Goal: Register for event/course

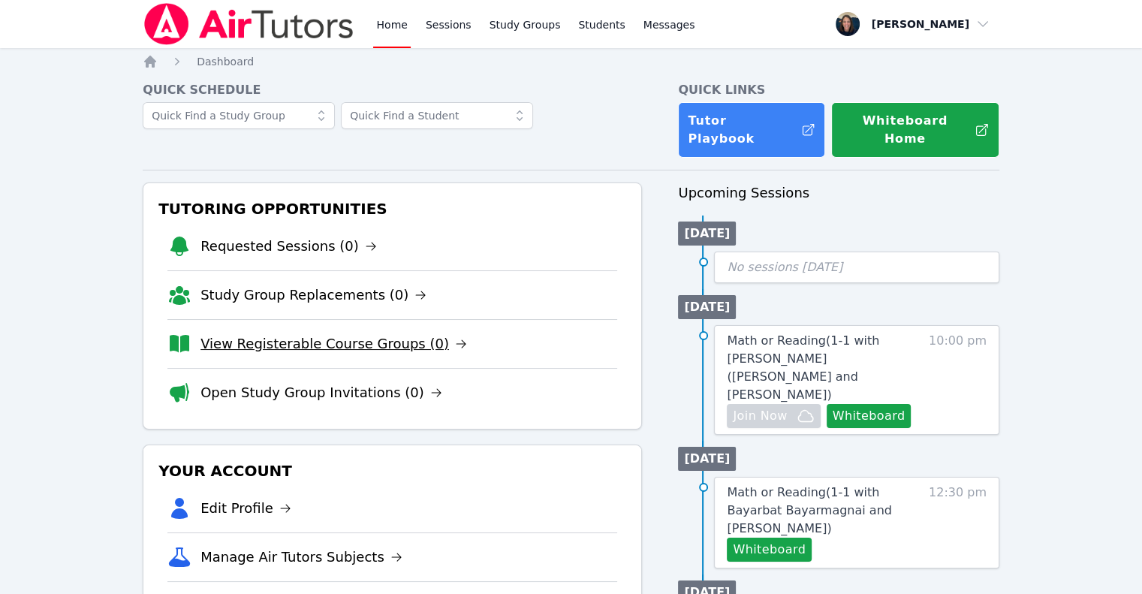
click at [321, 333] on link "View Registerable Course Groups (0)" at bounding box center [334, 343] width 267 height 21
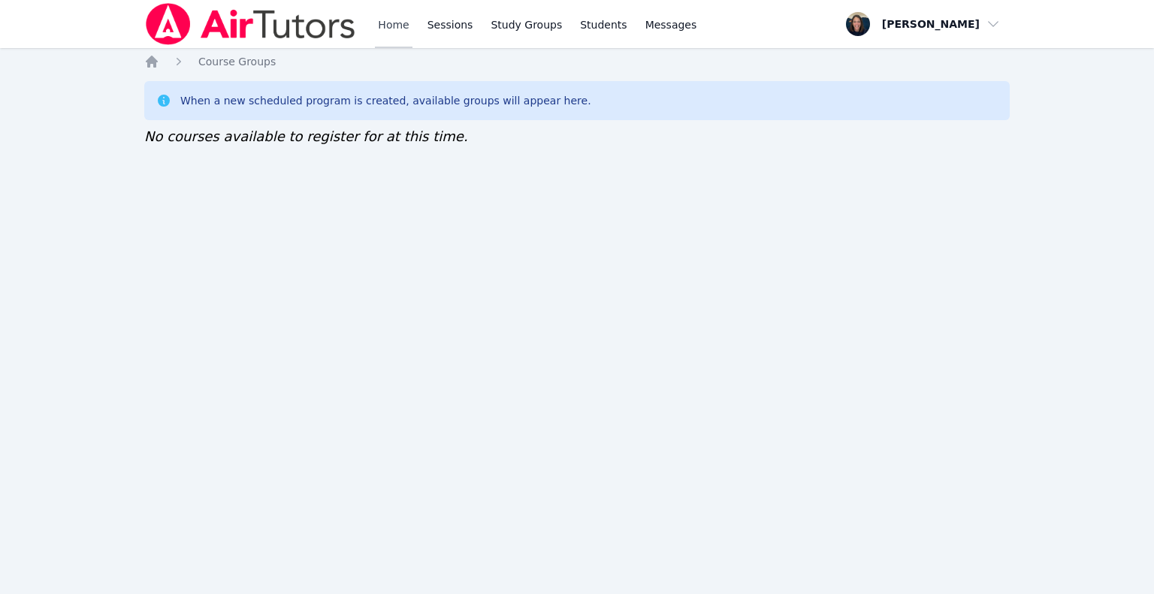
click at [376, 23] on link "Home" at bounding box center [393, 24] width 37 height 48
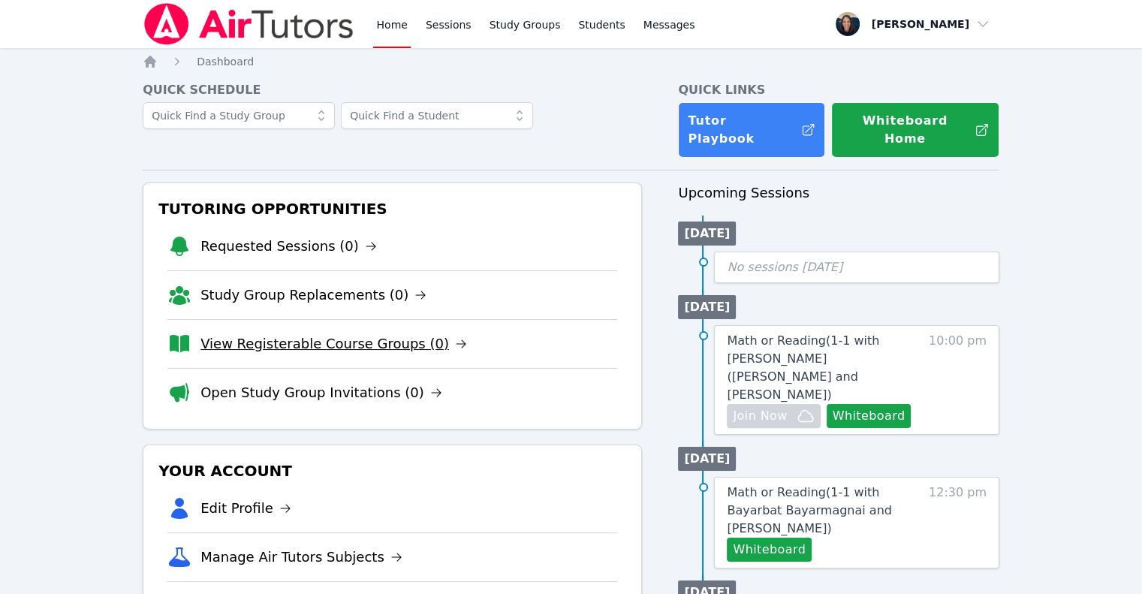
click at [265, 333] on link "View Registerable Course Groups (0)" at bounding box center [334, 343] width 267 height 21
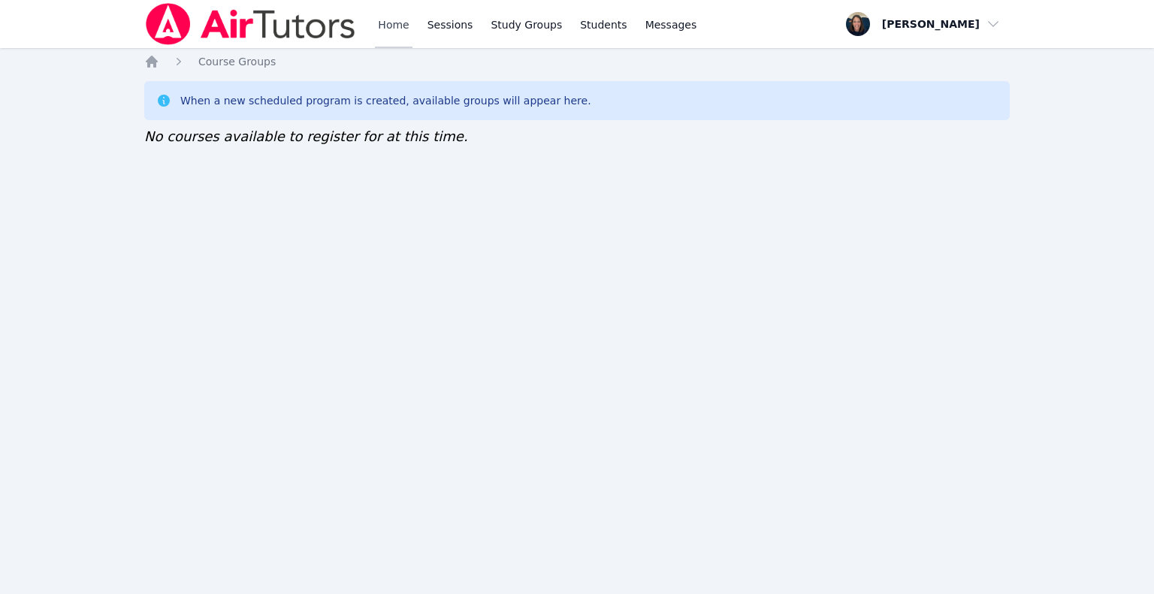
click at [384, 32] on link "Home" at bounding box center [393, 24] width 37 height 48
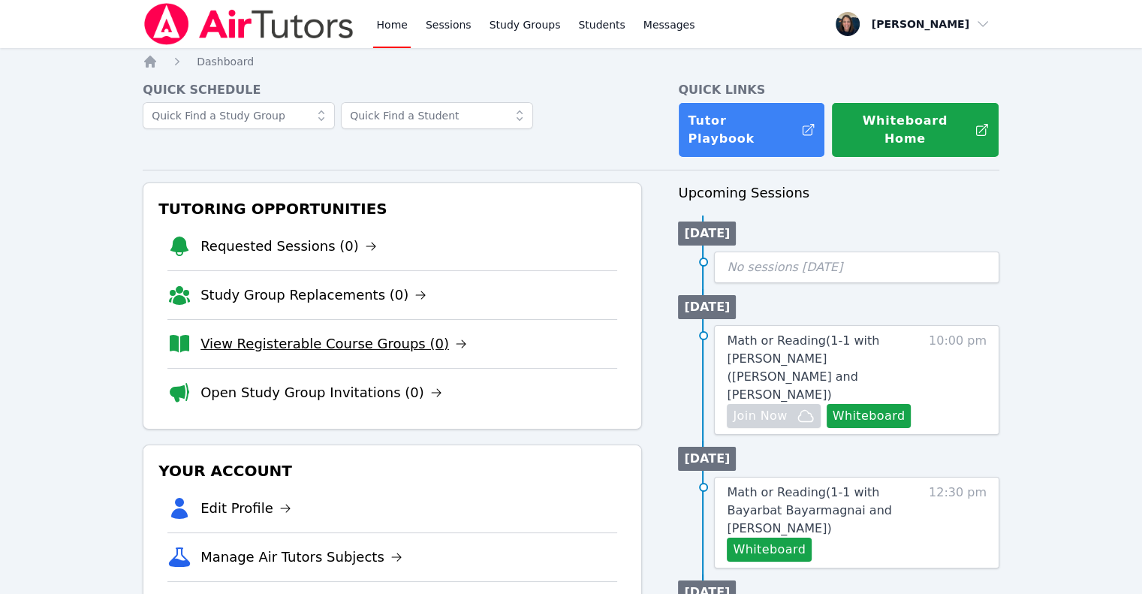
click at [403, 333] on link "View Registerable Course Groups (0)" at bounding box center [334, 343] width 267 height 21
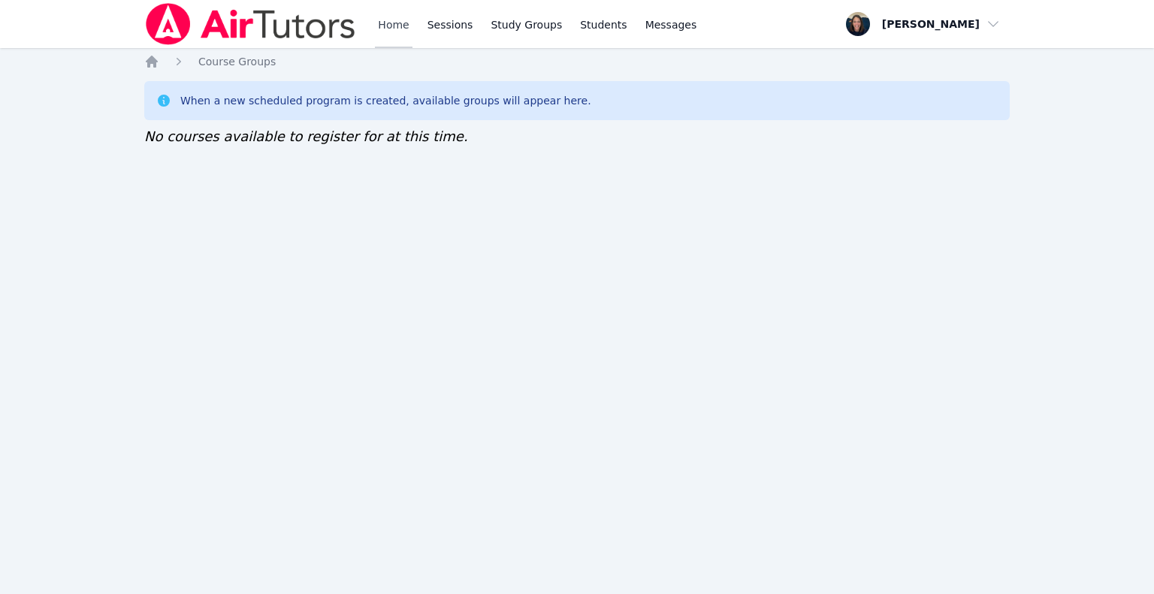
click at [397, 32] on link "Home" at bounding box center [393, 24] width 37 height 48
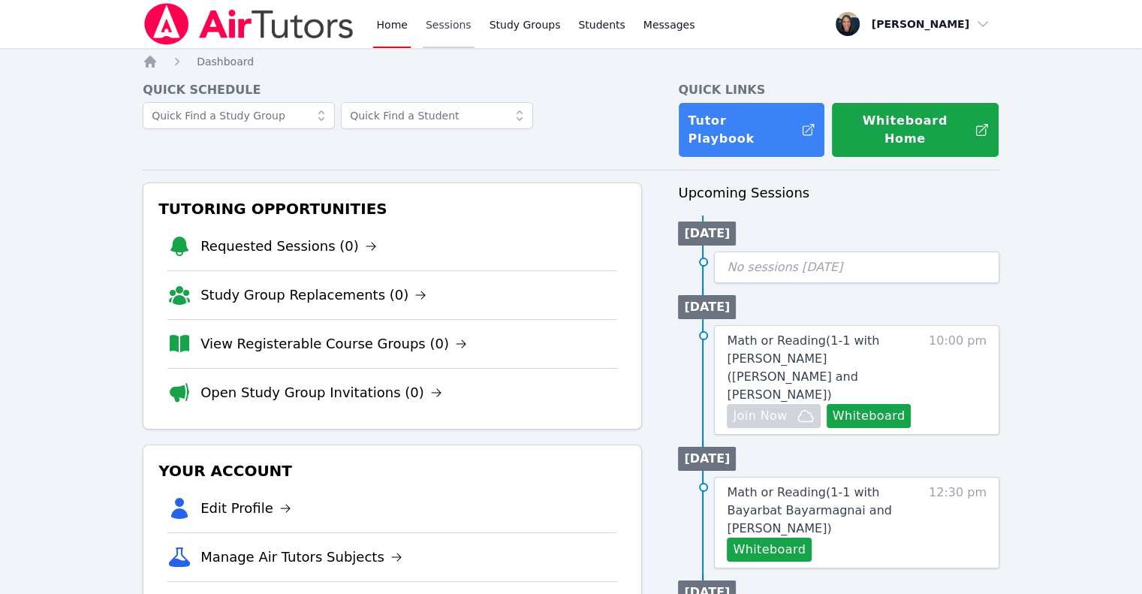
click at [445, 29] on link "Sessions" at bounding box center [449, 24] width 52 height 48
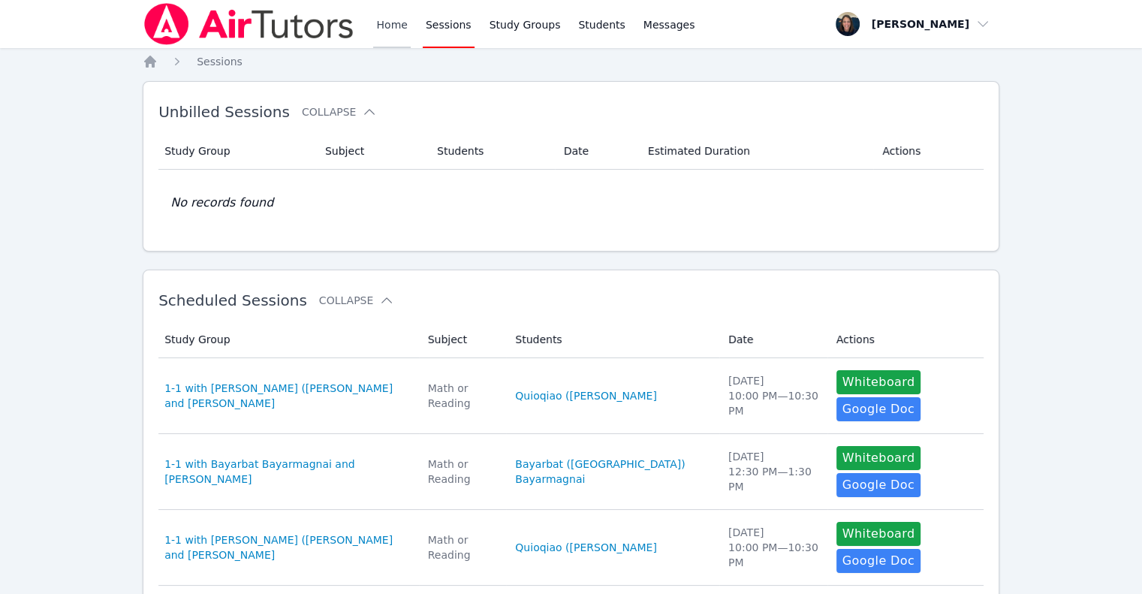
click at [391, 38] on link "Home" at bounding box center [391, 24] width 37 height 48
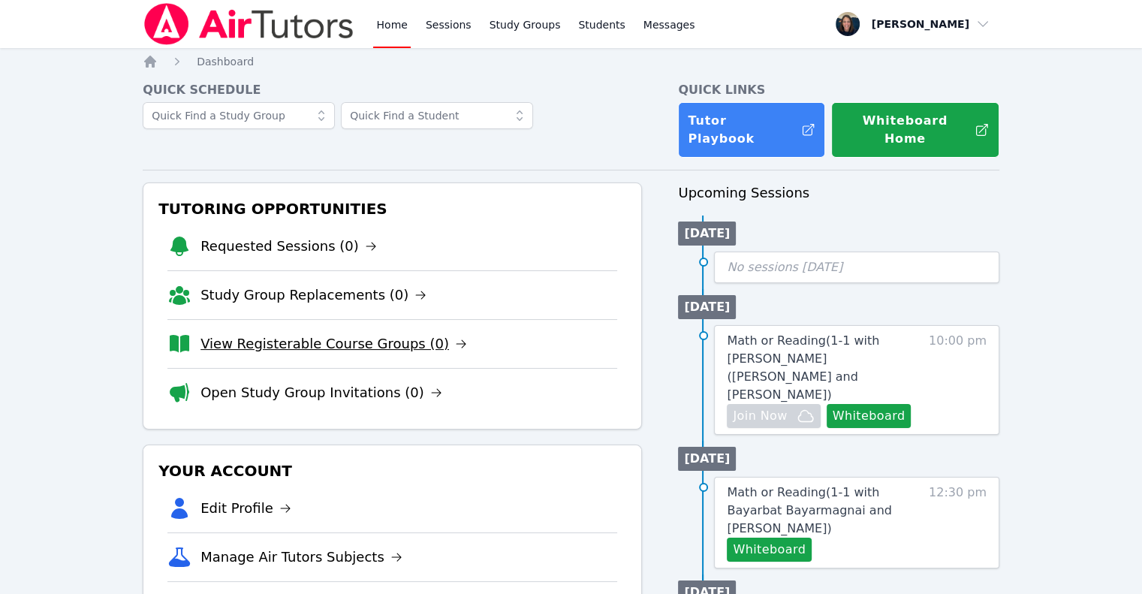
click at [351, 333] on link "View Registerable Course Groups (0)" at bounding box center [334, 343] width 267 height 21
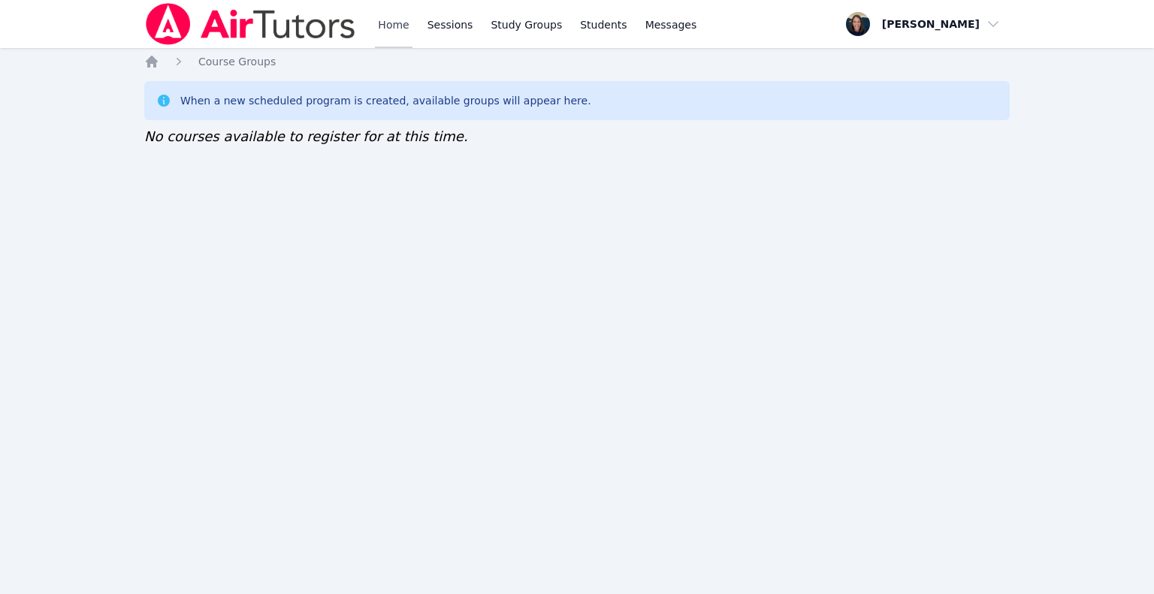
click at [381, 28] on link "Home" at bounding box center [393, 24] width 37 height 48
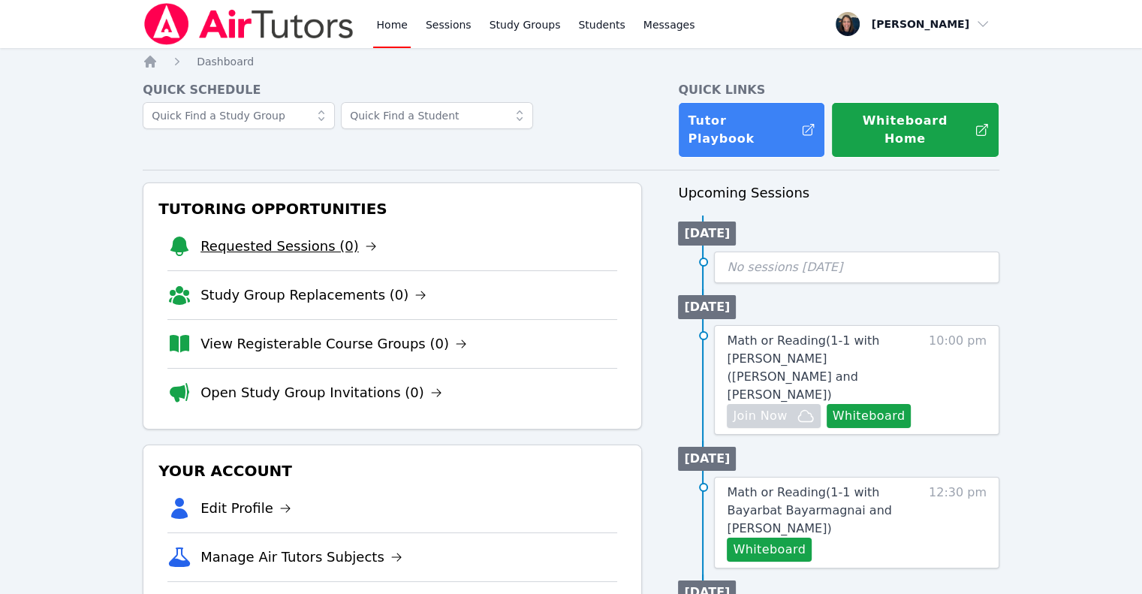
click at [324, 236] on link "Requested Sessions (0)" at bounding box center [289, 246] width 177 height 21
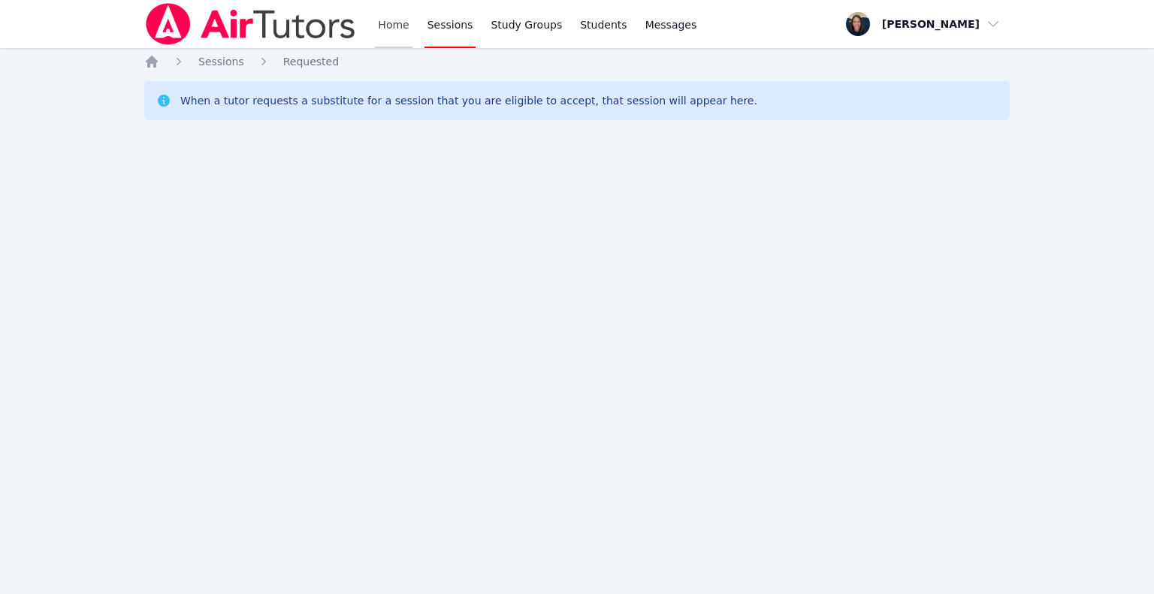
click at [394, 20] on link "Home" at bounding box center [393, 24] width 37 height 48
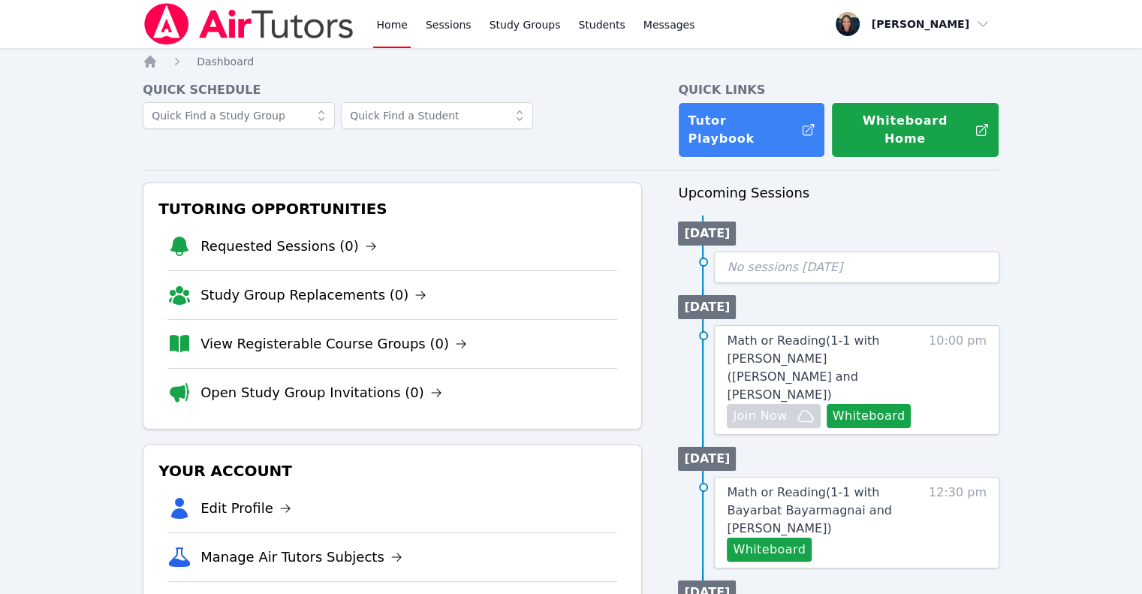
click at [394, 20] on link "Home" at bounding box center [391, 24] width 37 height 48
click at [871, 404] on button "Whiteboard" at bounding box center [869, 416] width 85 height 24
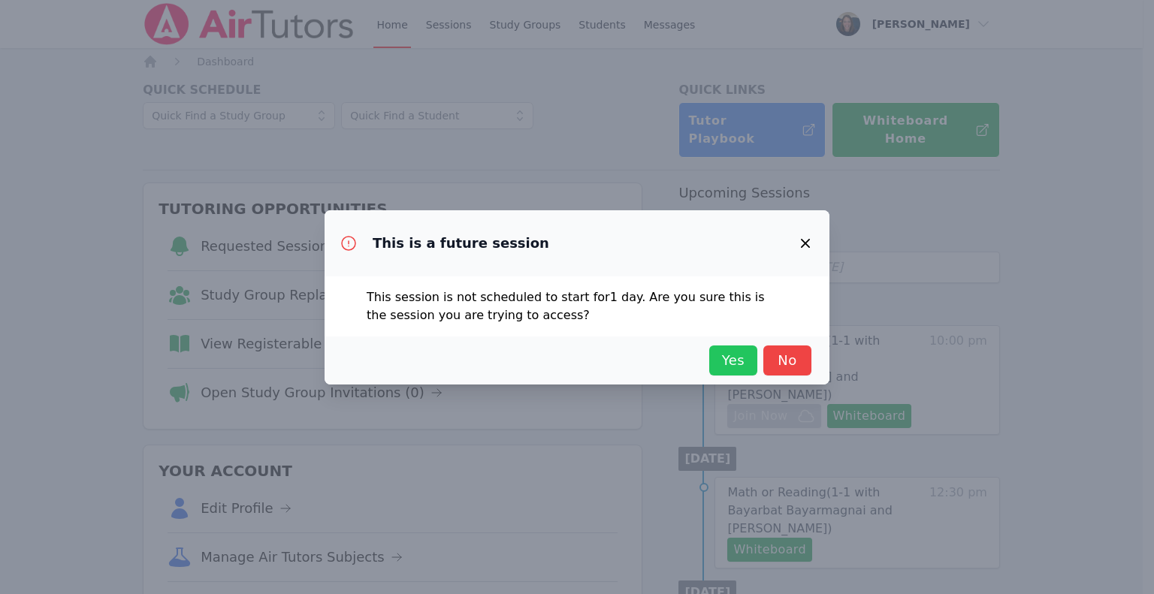
click at [723, 360] on span "Yes" at bounding box center [733, 360] width 33 height 21
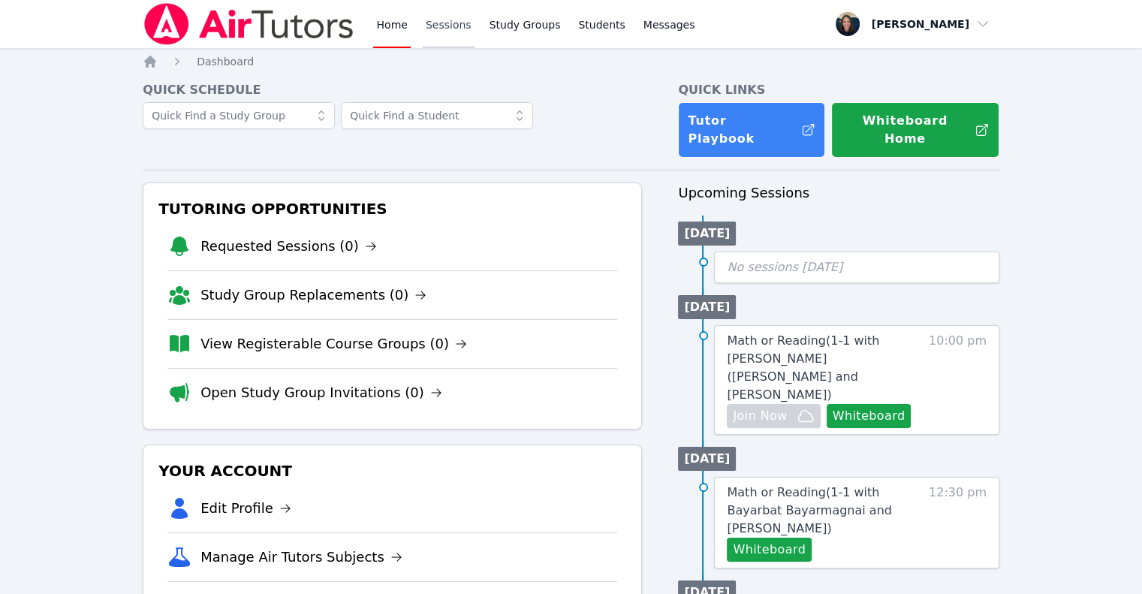
click at [443, 38] on link "Sessions" at bounding box center [449, 24] width 52 height 48
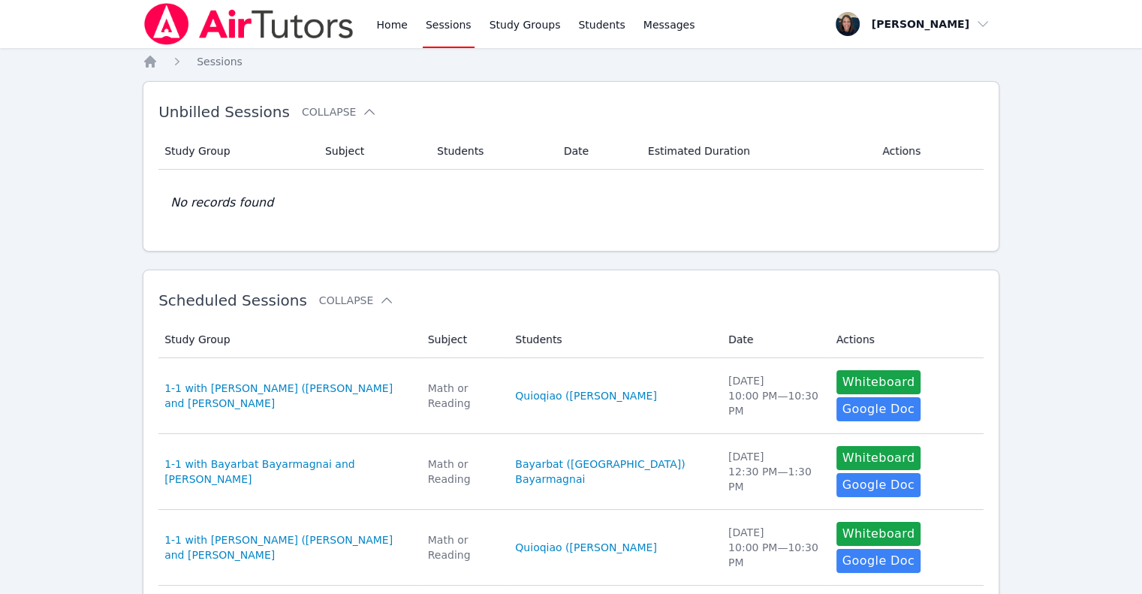
scroll to position [493, 0]
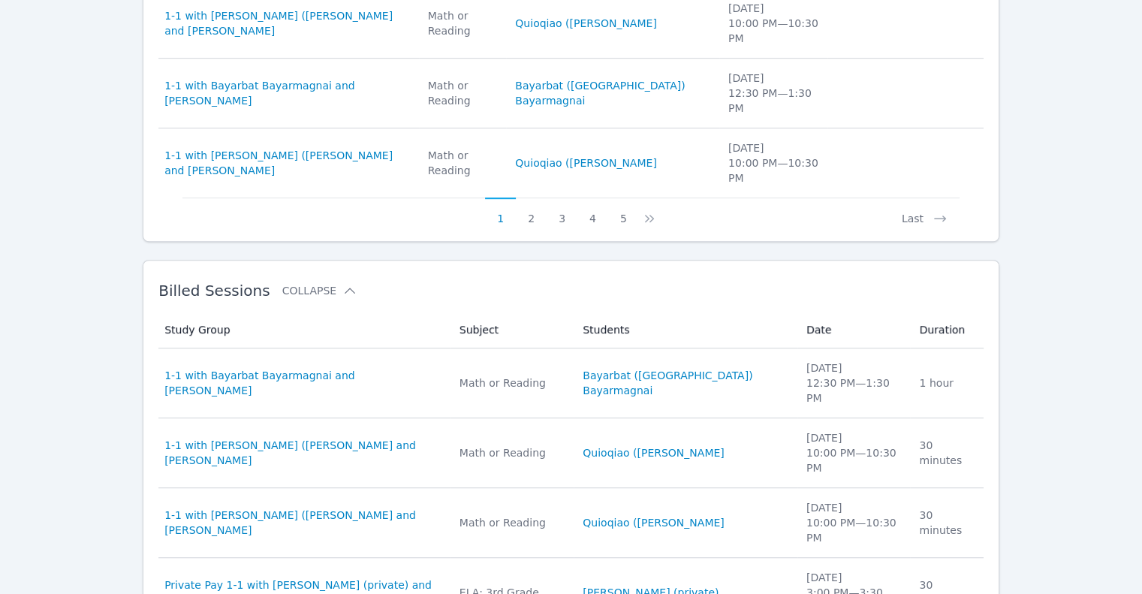
scroll to position [886, 0]
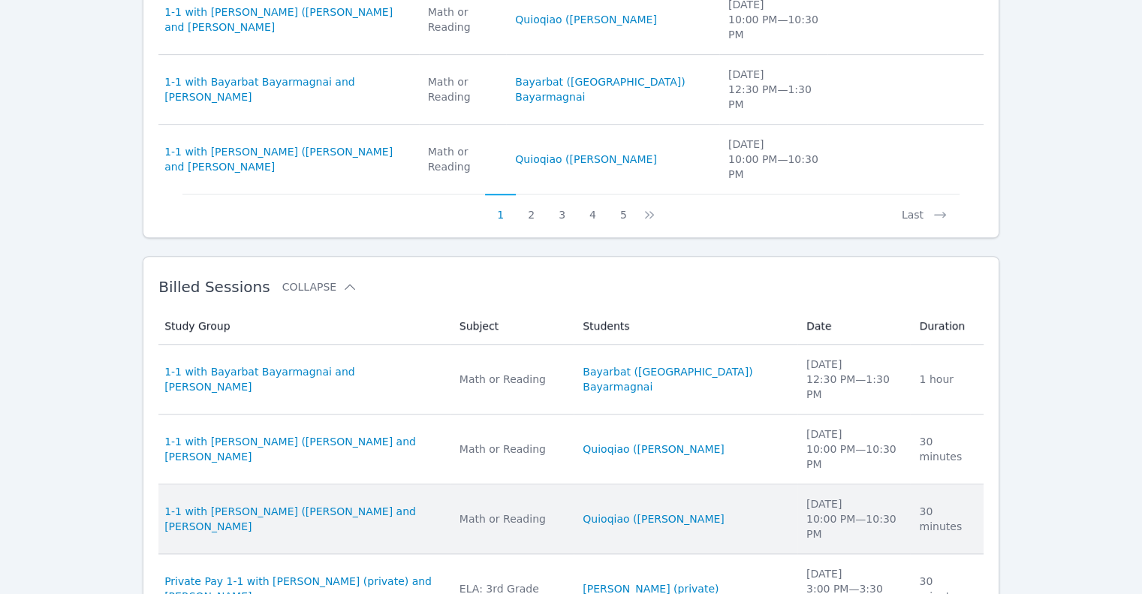
click at [367, 484] on td "Study Group 1-1 with Quioqiao (Mia) Yuan and Teri Gennaro" at bounding box center [304, 519] width 292 height 70
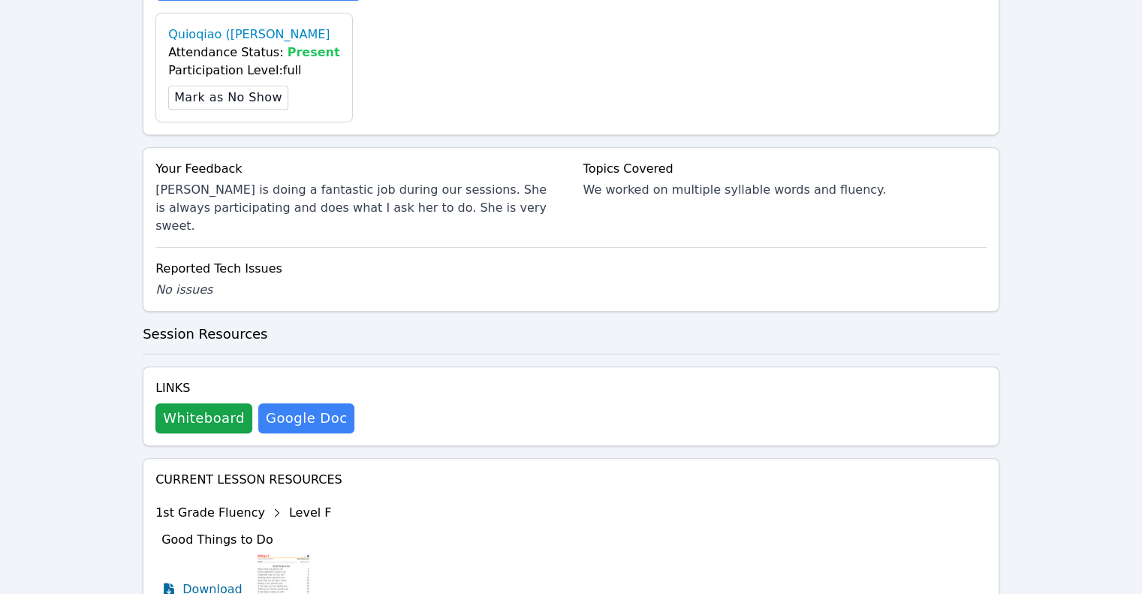
scroll to position [698, 0]
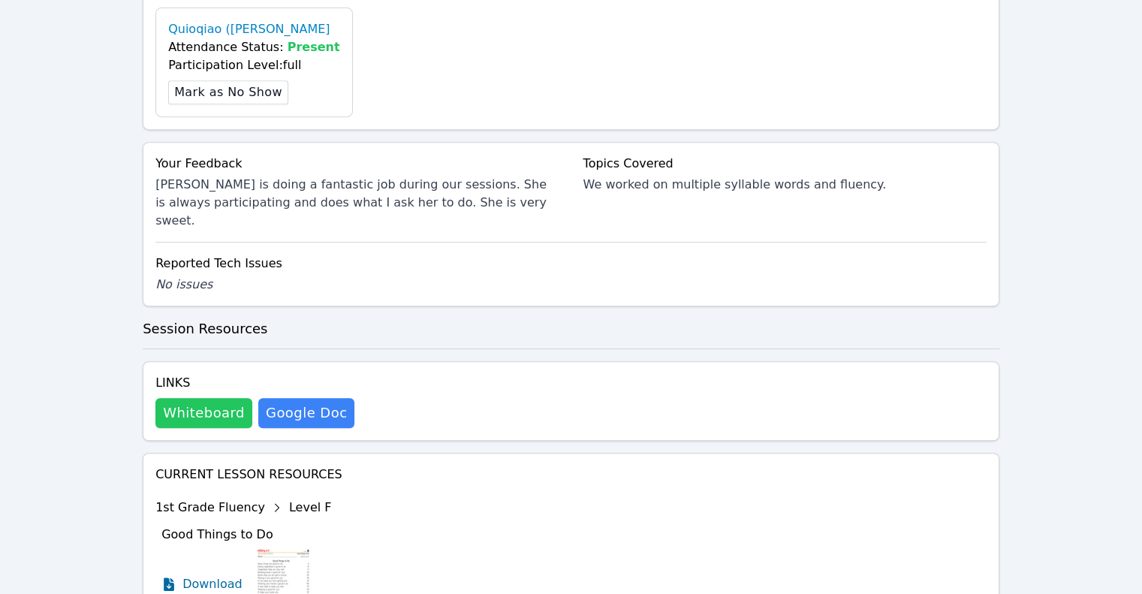
click at [189, 398] on button "Whiteboard" at bounding box center [203, 413] width 97 height 30
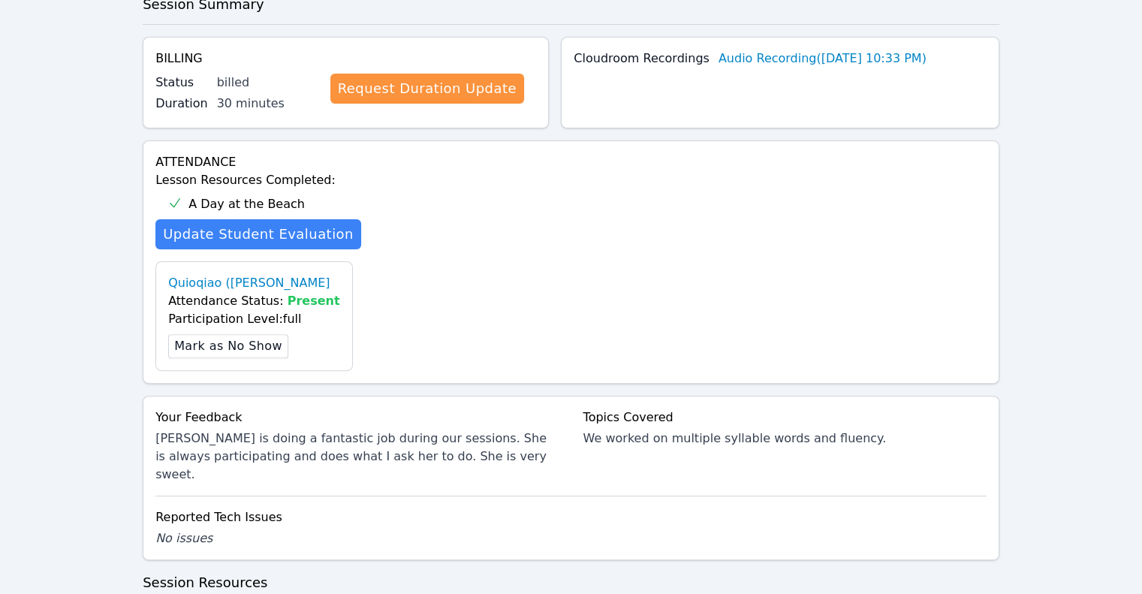
scroll to position [0, 0]
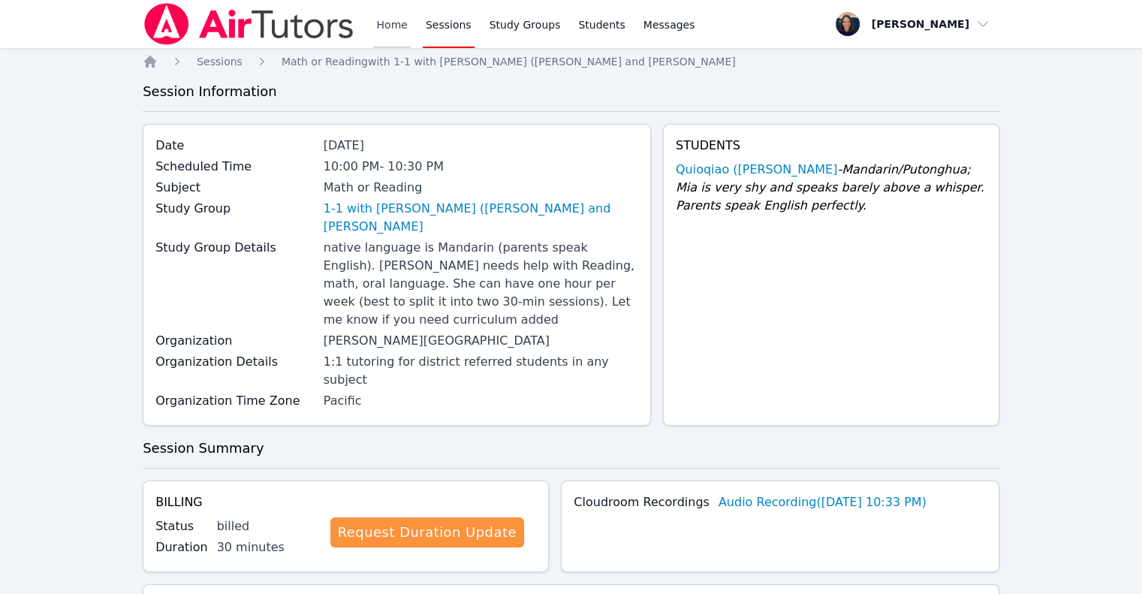
click at [406, 38] on link "Home" at bounding box center [391, 24] width 37 height 48
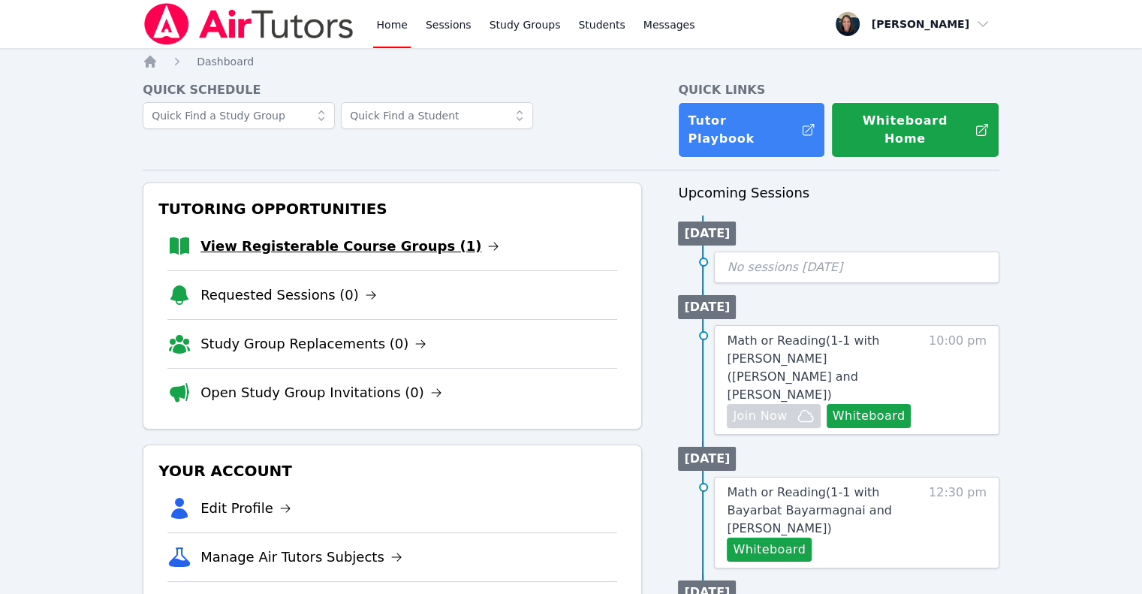
click at [406, 236] on link "View Registerable Course Groups (1)" at bounding box center [350, 246] width 299 height 21
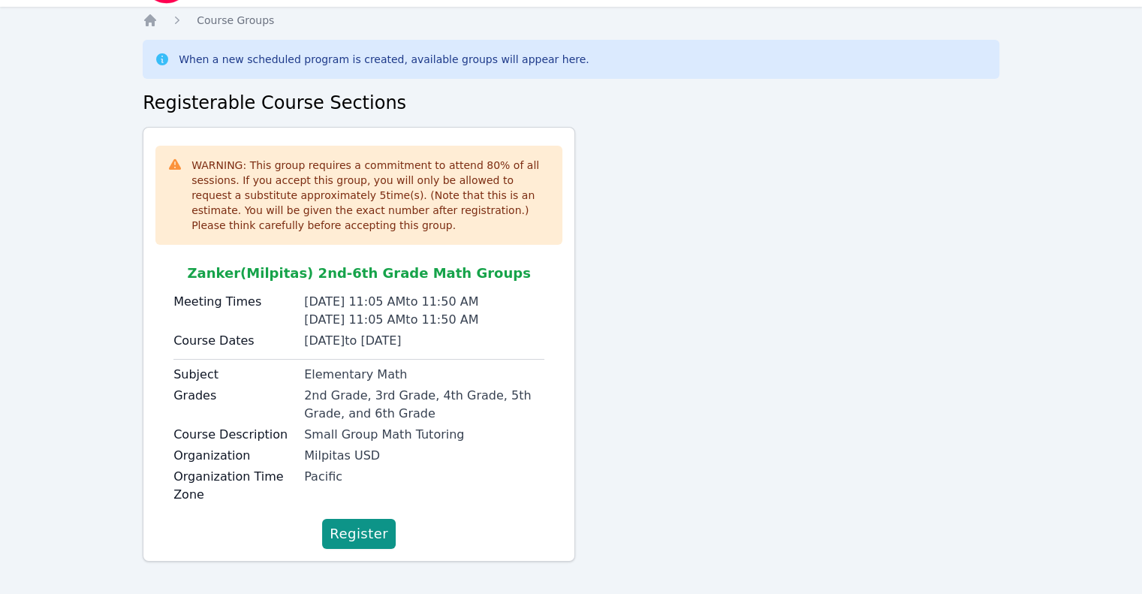
scroll to position [50, 0]
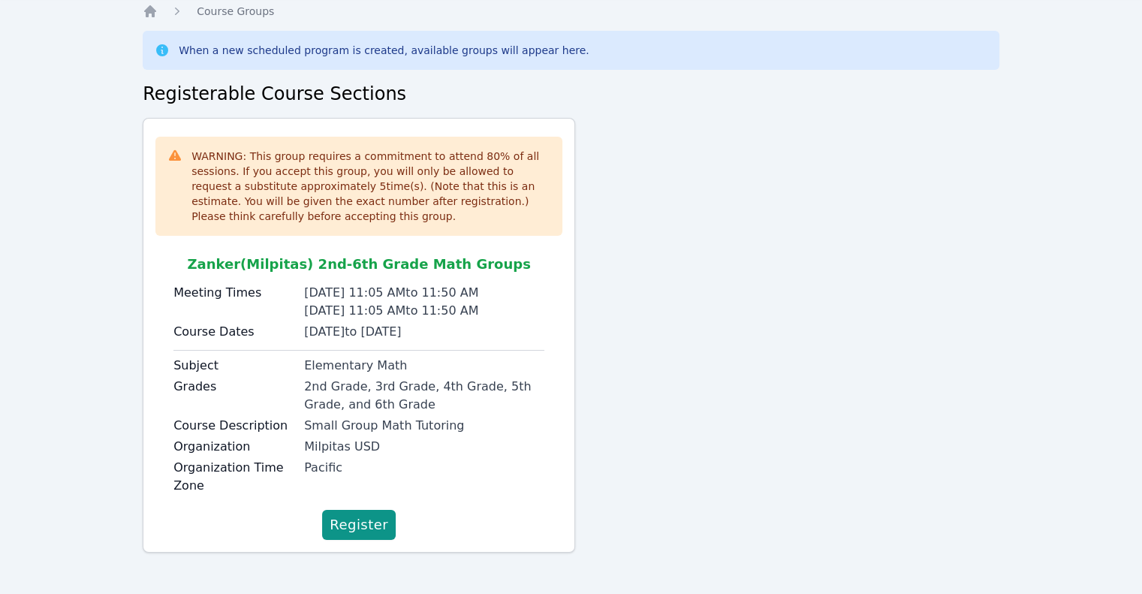
click at [372, 528] on span "Register" at bounding box center [359, 525] width 59 height 21
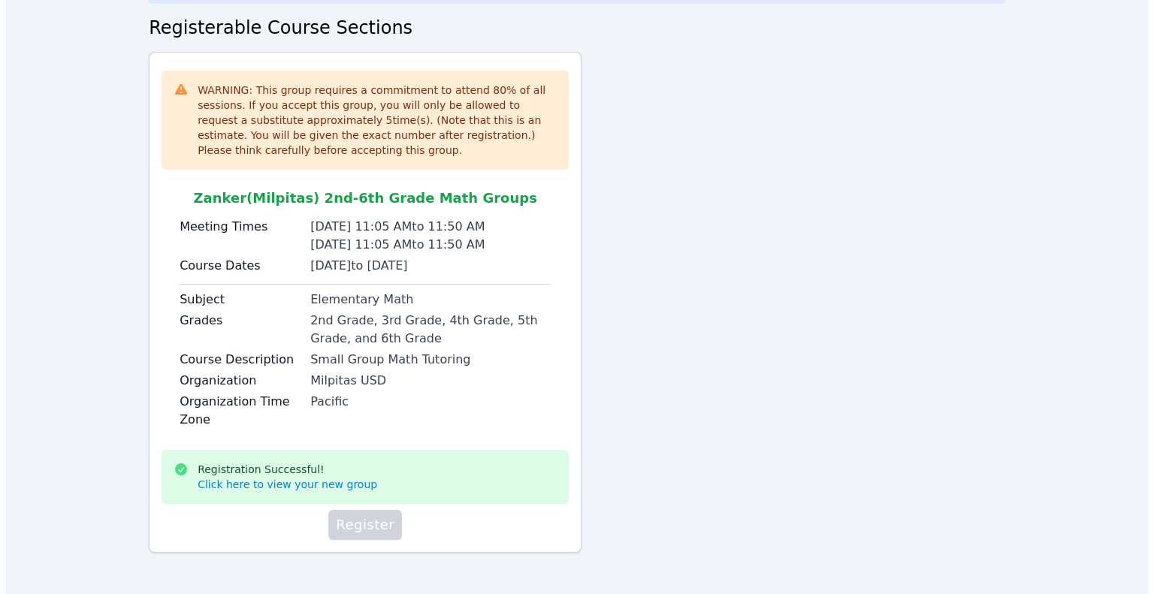
scroll to position [0, 0]
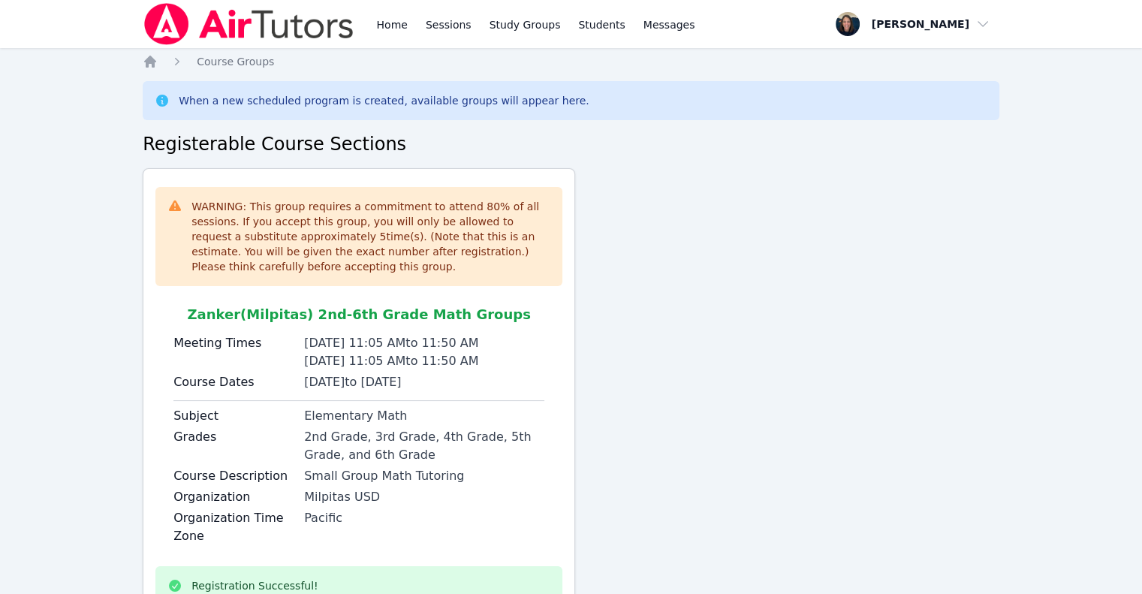
click at [385, 42] on link "Home" at bounding box center [391, 24] width 37 height 48
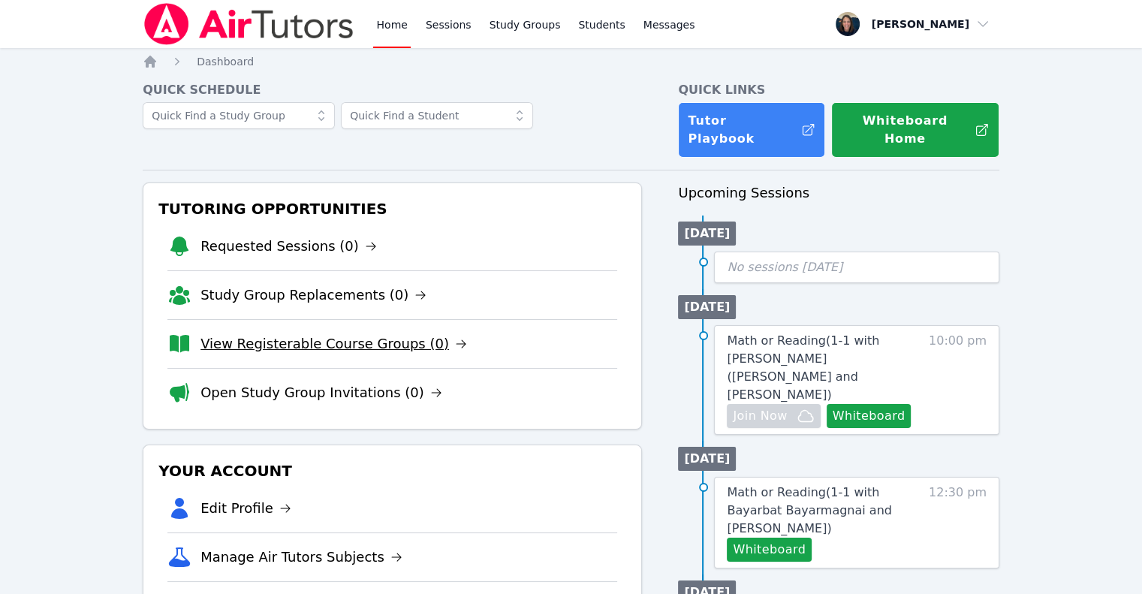
click at [346, 333] on link "View Registerable Course Groups (0)" at bounding box center [334, 343] width 267 height 21
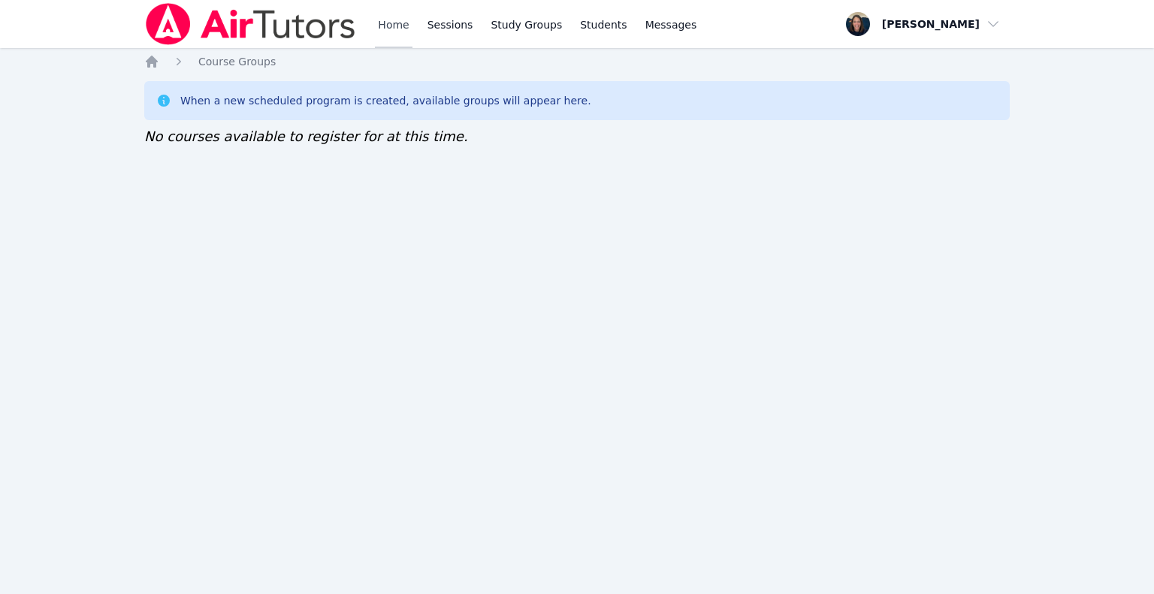
click at [400, 20] on link "Home" at bounding box center [393, 24] width 37 height 48
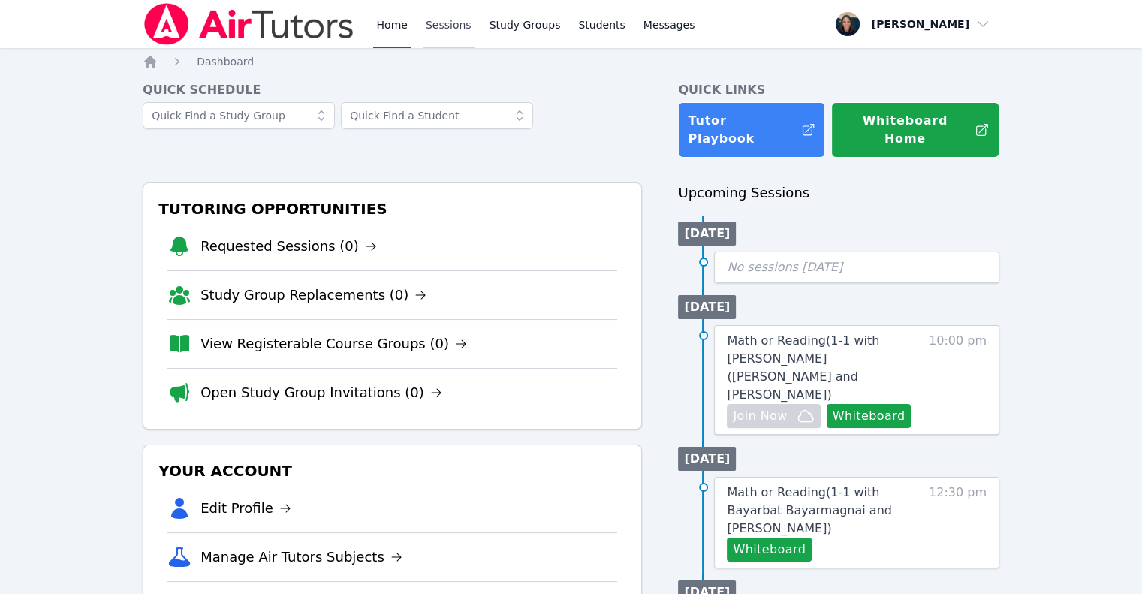
click at [442, 24] on link "Sessions" at bounding box center [449, 24] width 52 height 48
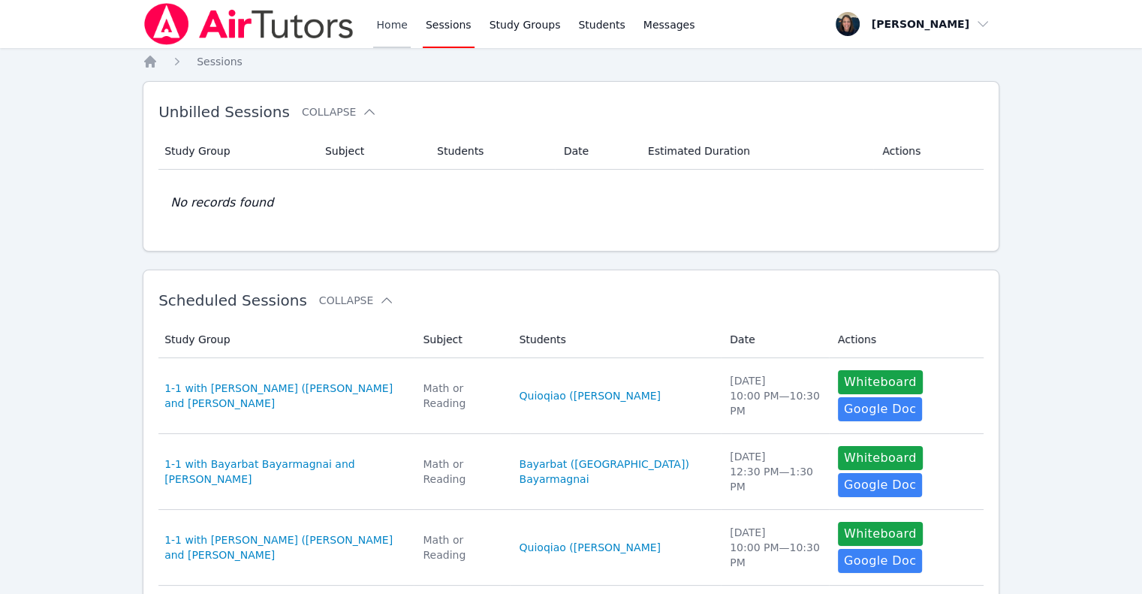
click at [385, 24] on link "Home" at bounding box center [391, 24] width 37 height 48
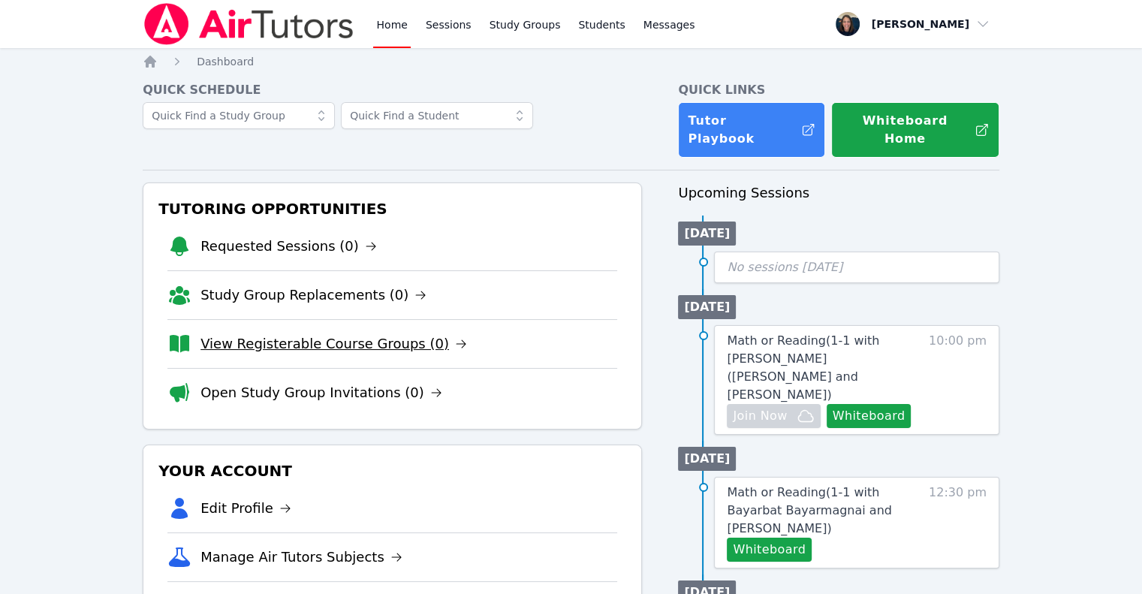
click at [264, 333] on link "View Registerable Course Groups (0)" at bounding box center [334, 343] width 267 height 21
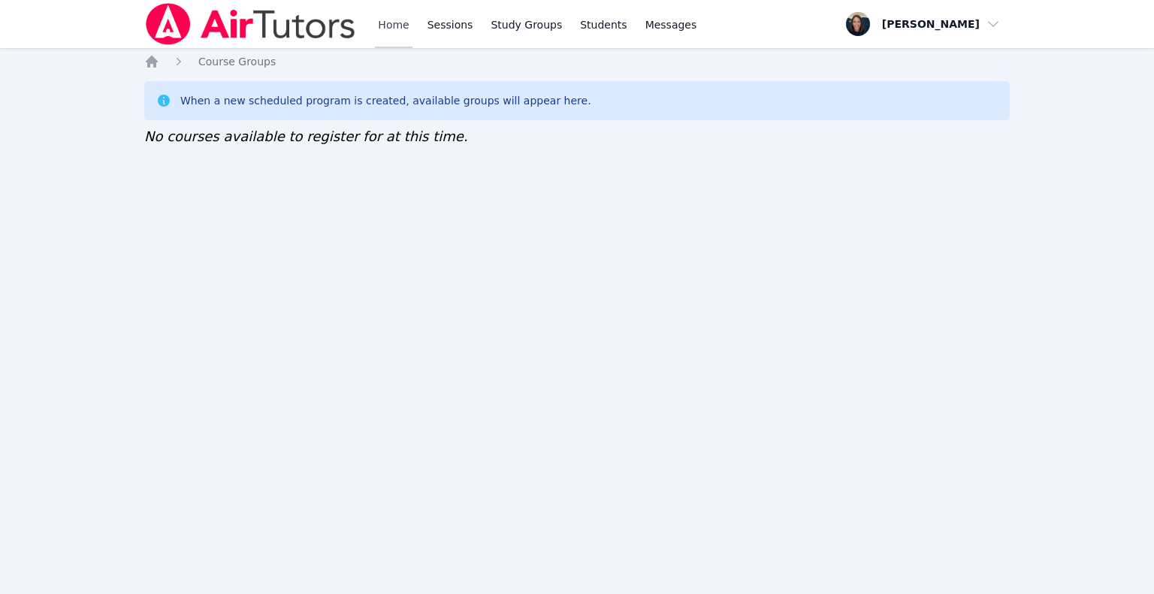
click at [393, 39] on link "Home" at bounding box center [393, 24] width 37 height 48
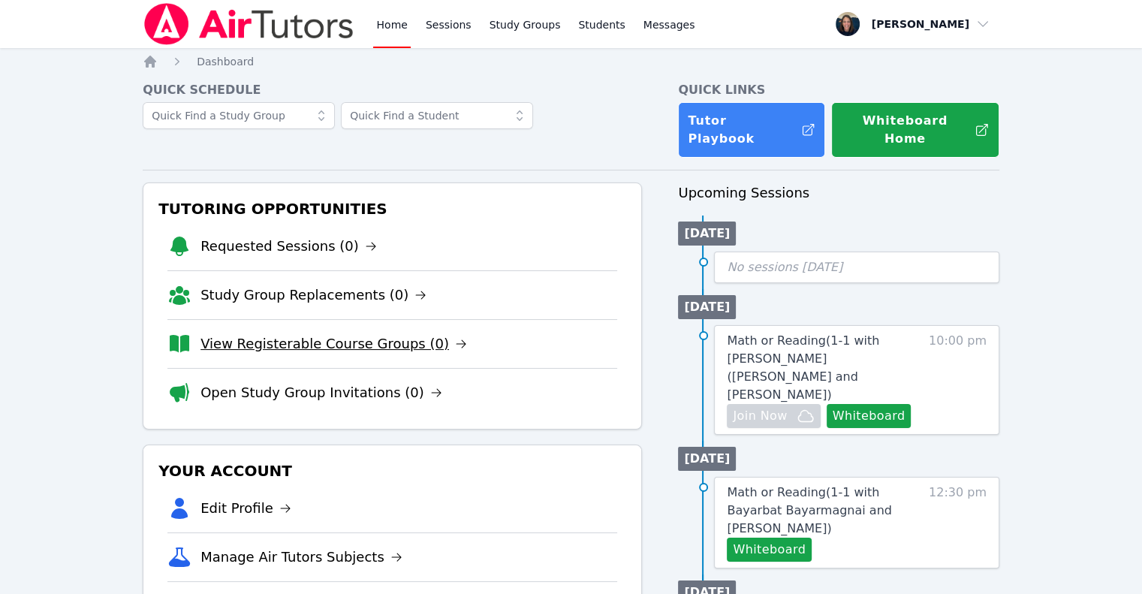
click at [294, 333] on link "View Registerable Course Groups (0)" at bounding box center [334, 343] width 267 height 21
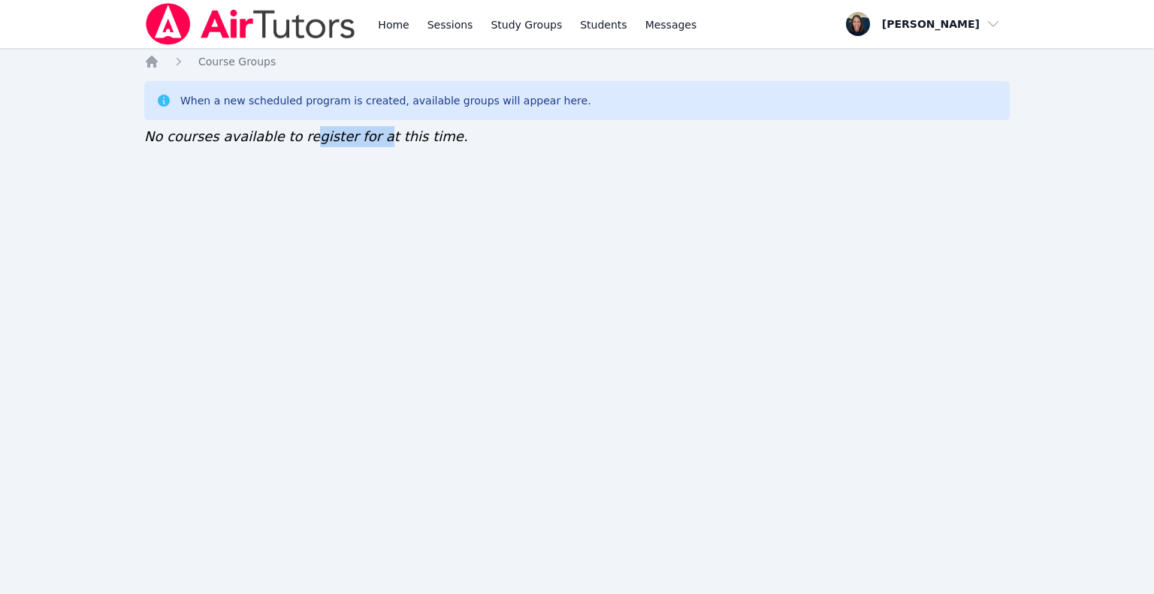
drag, startPoint x: 294, startPoint y: 316, endPoint x: 359, endPoint y: 195, distance: 137.1
click at [359, 195] on div "Home Sessions Study Groups Students Messages Open user menu Teri Gennaro Open m…" at bounding box center [577, 297] width 1154 height 594
click at [397, 32] on link "Home" at bounding box center [393, 24] width 37 height 48
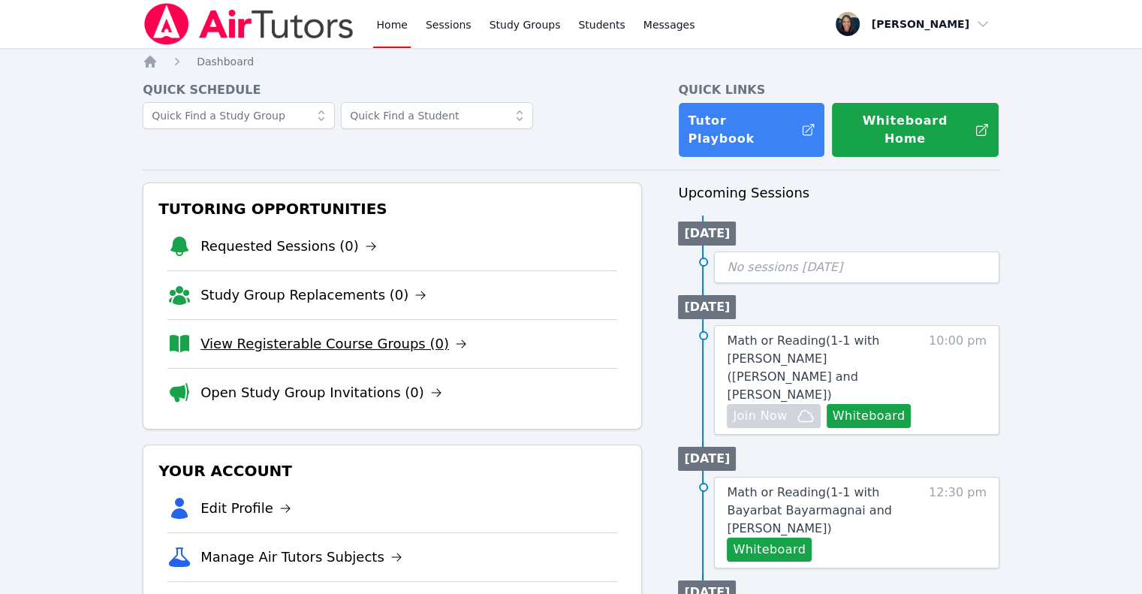
click at [382, 333] on link "View Registerable Course Groups (0)" at bounding box center [334, 343] width 267 height 21
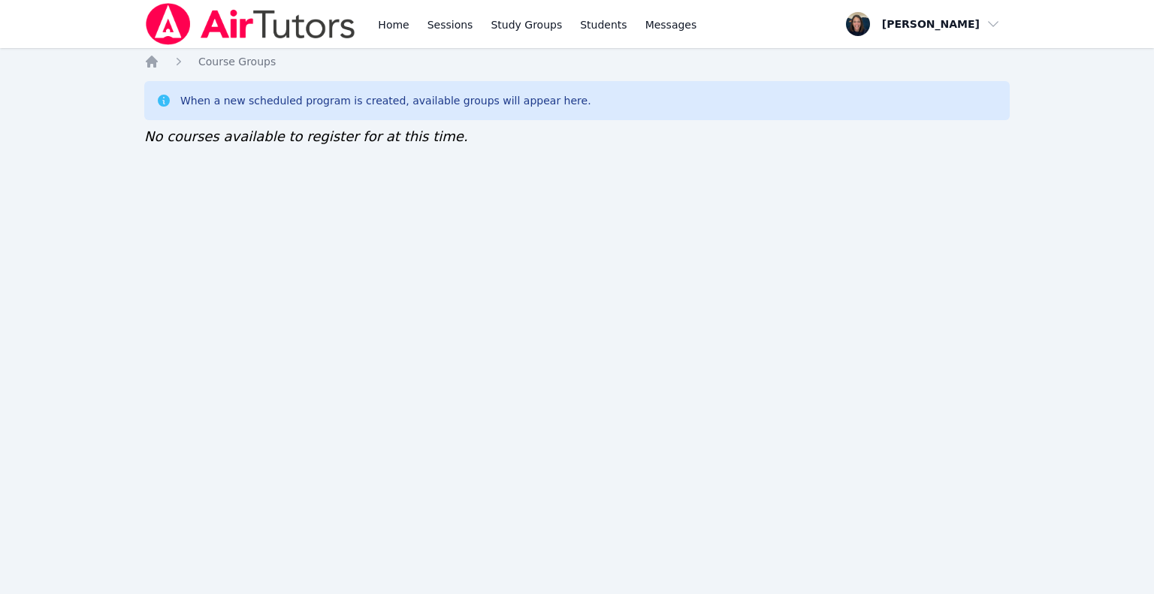
click at [446, 39] on link "Sessions" at bounding box center [450, 24] width 52 height 48
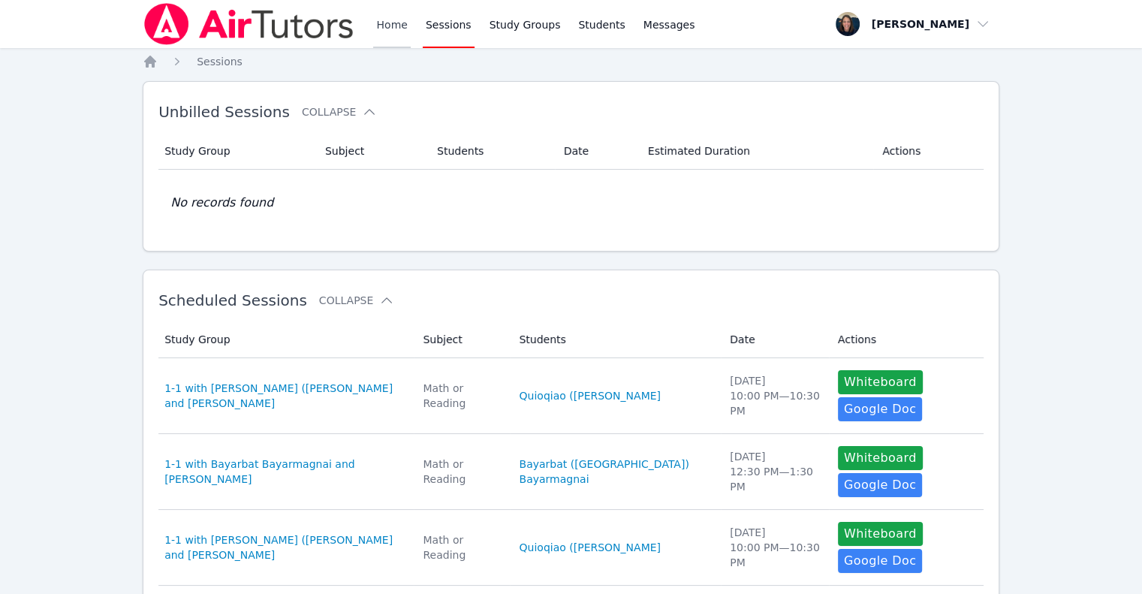
click at [388, 34] on link "Home" at bounding box center [391, 24] width 37 height 48
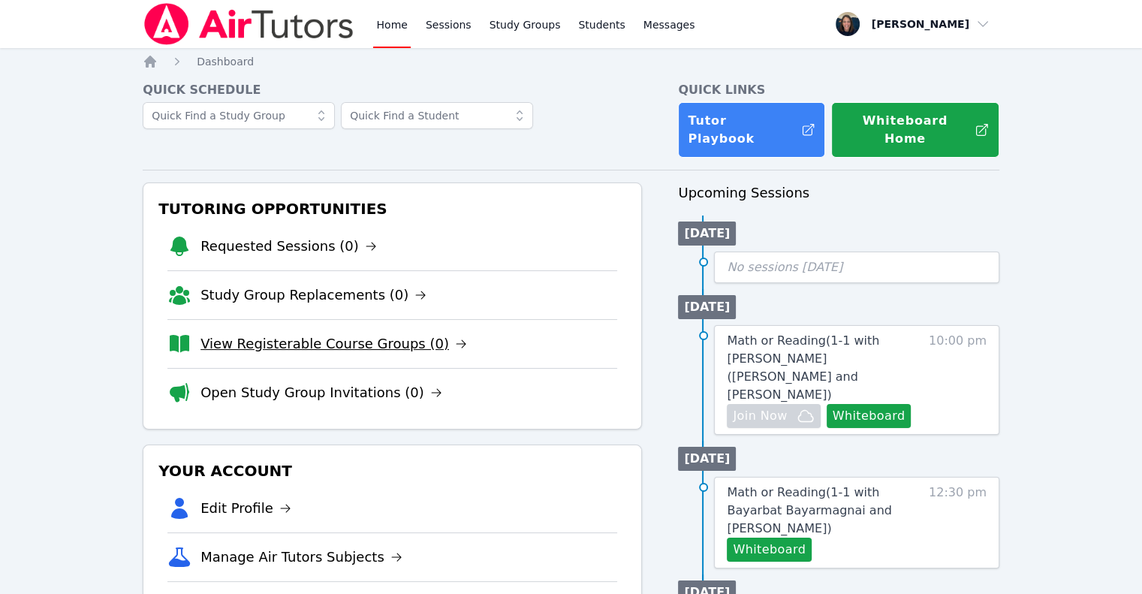
click at [298, 333] on link "View Registerable Course Groups (0)" at bounding box center [334, 343] width 267 height 21
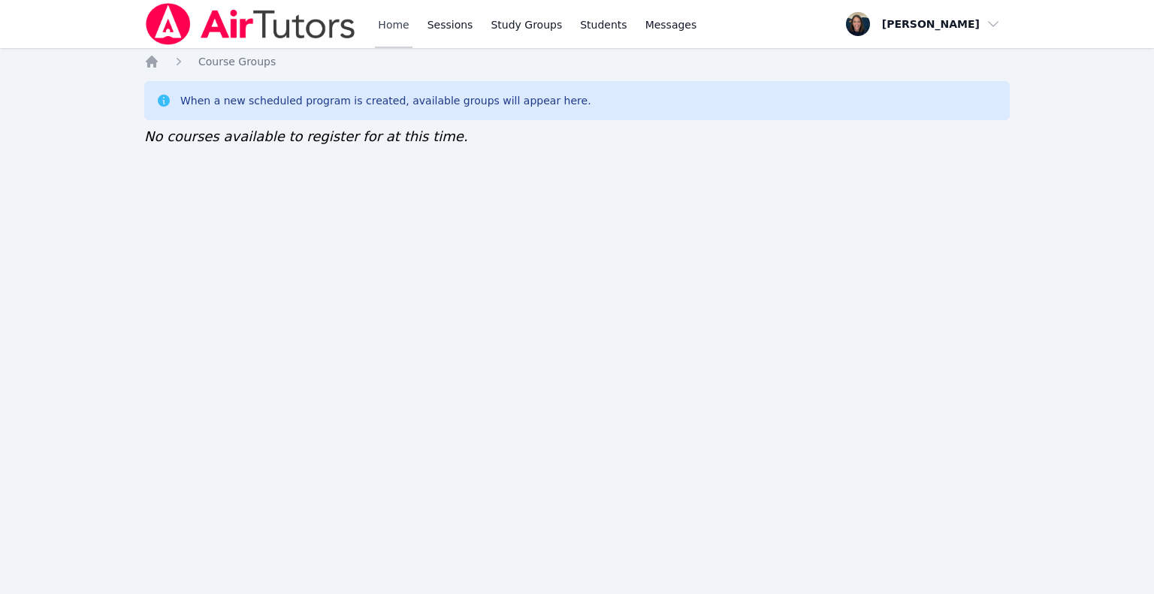
click at [398, 28] on link "Home" at bounding box center [393, 24] width 37 height 48
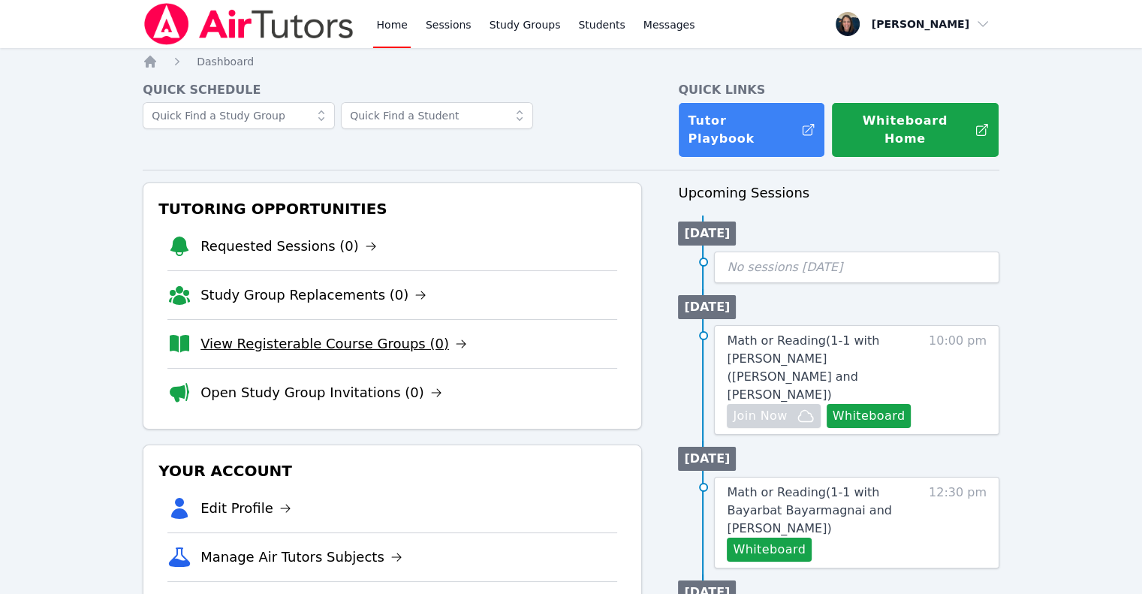
click at [346, 333] on link "View Registerable Course Groups (0)" at bounding box center [334, 343] width 267 height 21
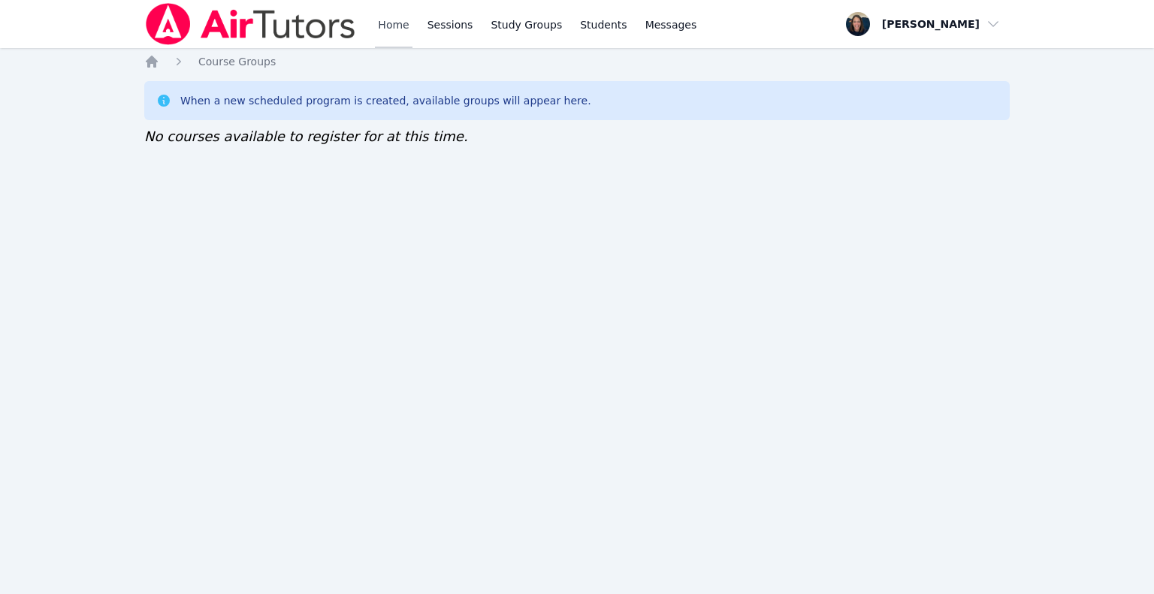
click at [394, 29] on link "Home" at bounding box center [393, 24] width 37 height 48
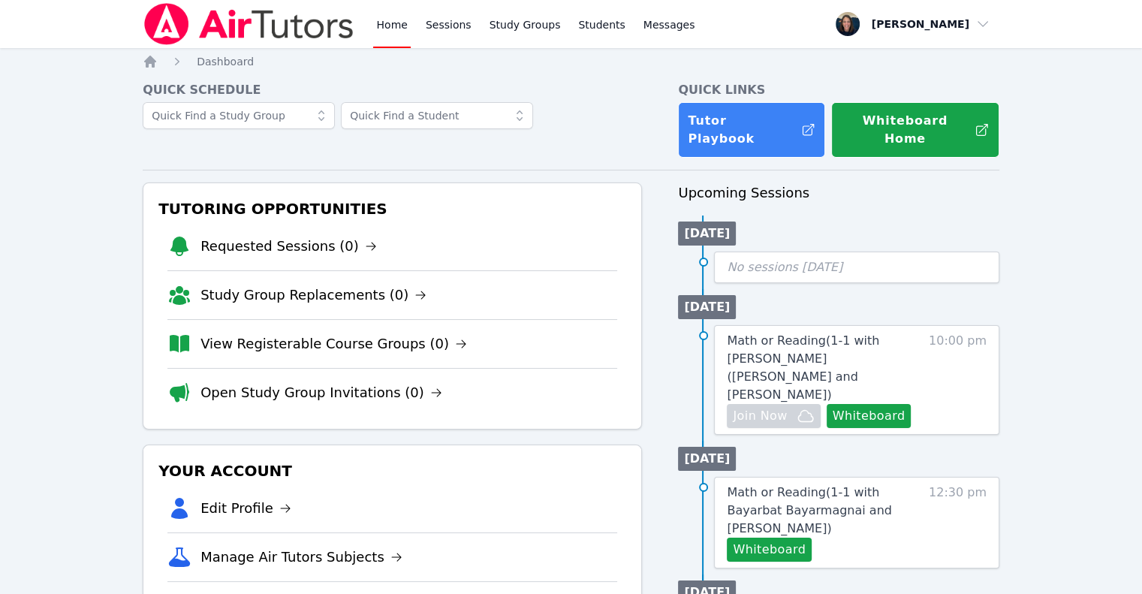
click at [394, 29] on link "Home" at bounding box center [391, 24] width 37 height 48
click at [315, 333] on link "View Registerable Course Groups (0)" at bounding box center [334, 343] width 267 height 21
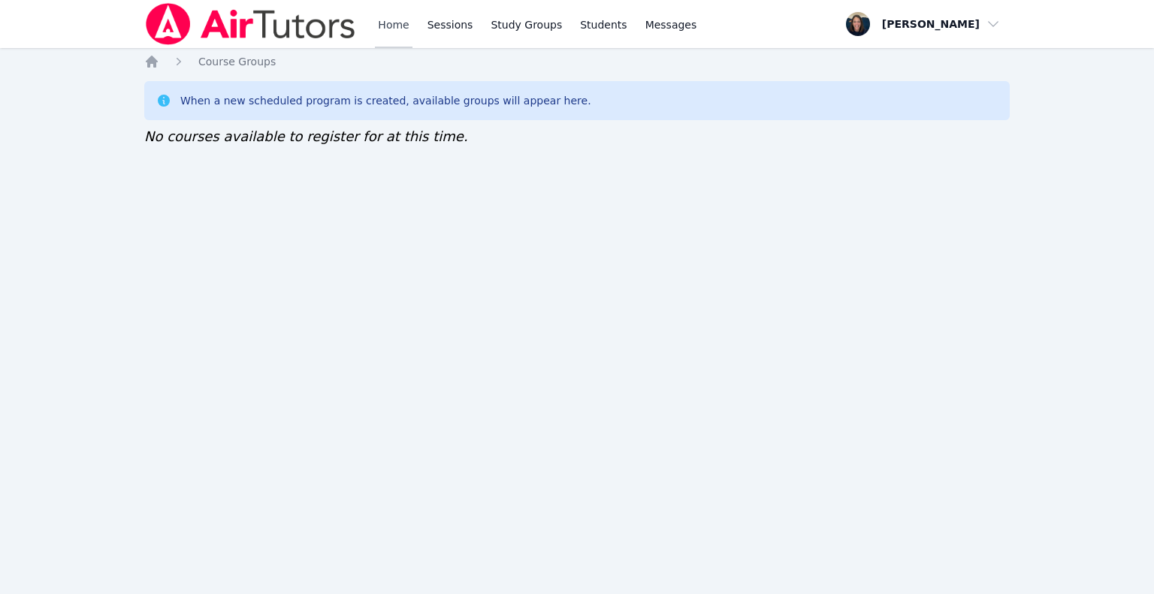
click at [391, 31] on link "Home" at bounding box center [393, 24] width 37 height 48
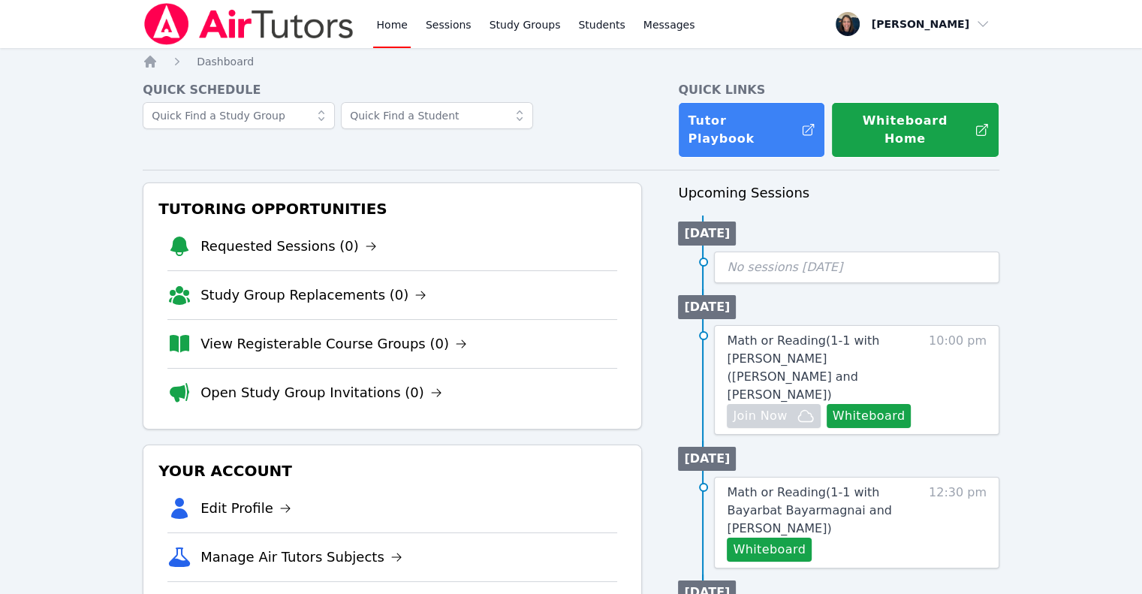
click at [391, 31] on link "Home" at bounding box center [391, 24] width 37 height 48
click at [303, 333] on link "View Registerable Course Groups (0)" at bounding box center [334, 343] width 267 height 21
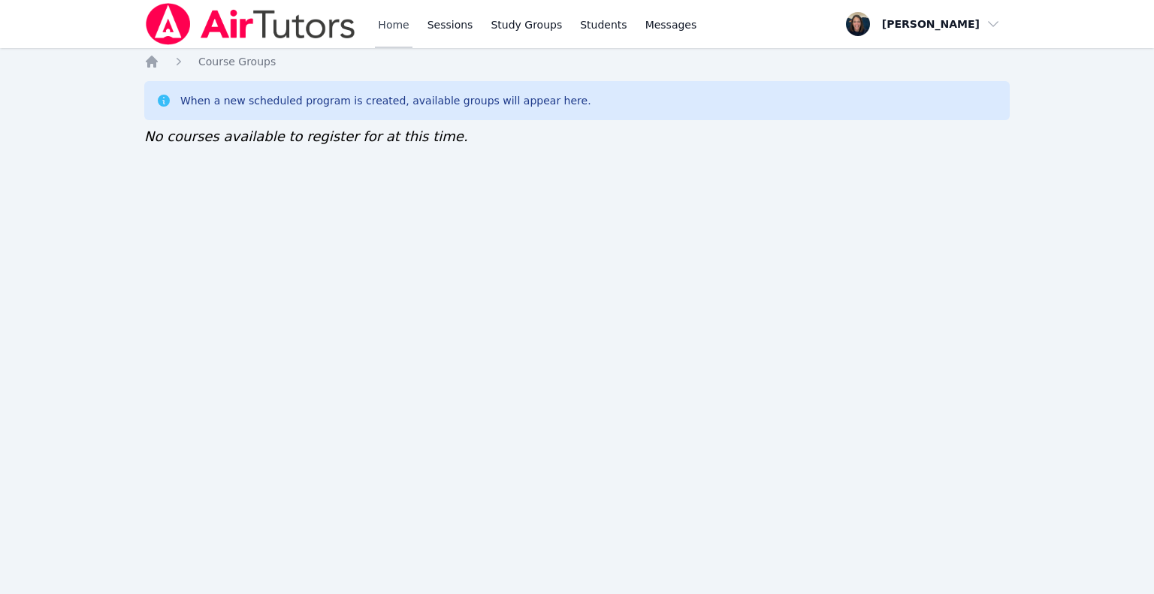
click at [391, 19] on link "Home" at bounding box center [393, 24] width 37 height 48
